Goal: Check status: Check status

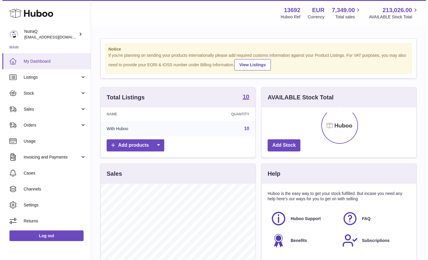
scroll to position [92, 154]
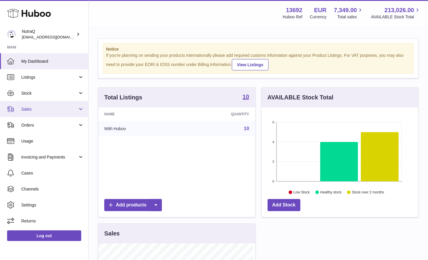
click at [55, 110] on span "Sales" at bounding box center [49, 109] width 56 height 6
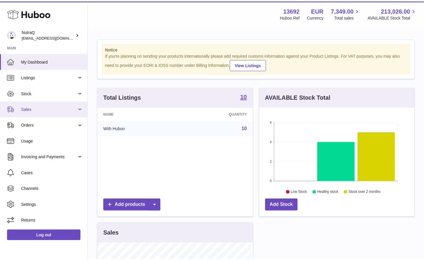
scroll to position [92, 157]
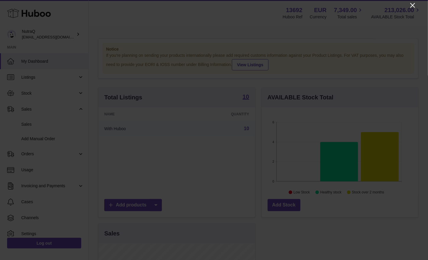
click at [416, 6] on icon "Close" at bounding box center [412, 5] width 7 height 7
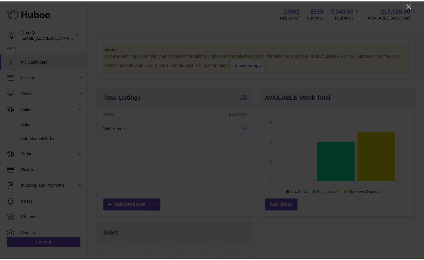
scroll to position [295238, 295176]
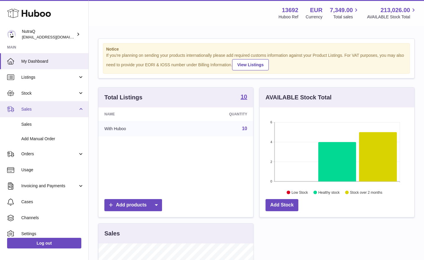
click at [57, 110] on span "Sales" at bounding box center [49, 109] width 56 height 6
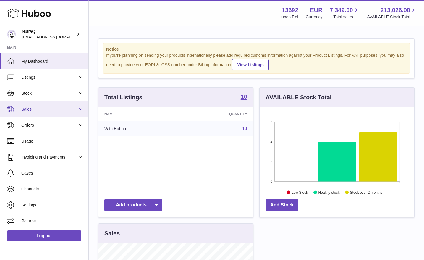
click at [57, 110] on span "Sales" at bounding box center [49, 109] width 56 height 6
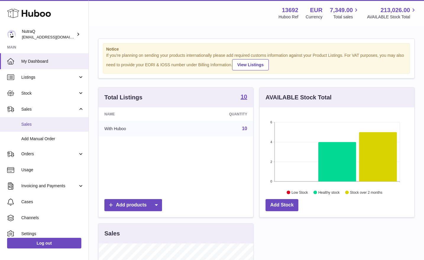
click at [48, 121] on span "Sales" at bounding box center [52, 124] width 63 height 6
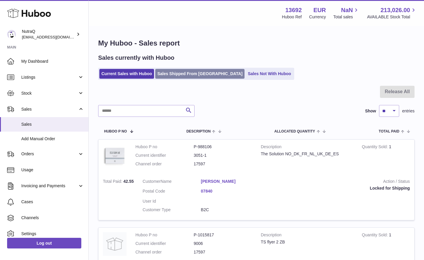
click at [186, 76] on link "Sales Shipped From Huboo" at bounding box center [199, 74] width 89 height 10
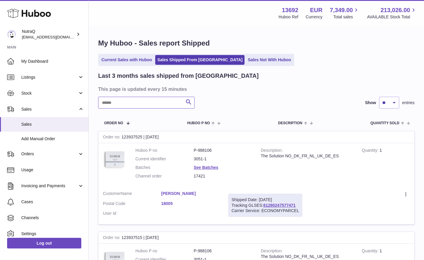
click at [156, 99] on input "text" at bounding box center [146, 103] width 96 height 12
paste input "**********"
type input "**********"
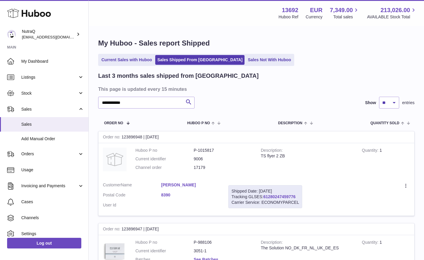
click at [277, 197] on link "61280247459776" at bounding box center [279, 196] width 32 height 5
